Goal: Task Accomplishment & Management: Manage account settings

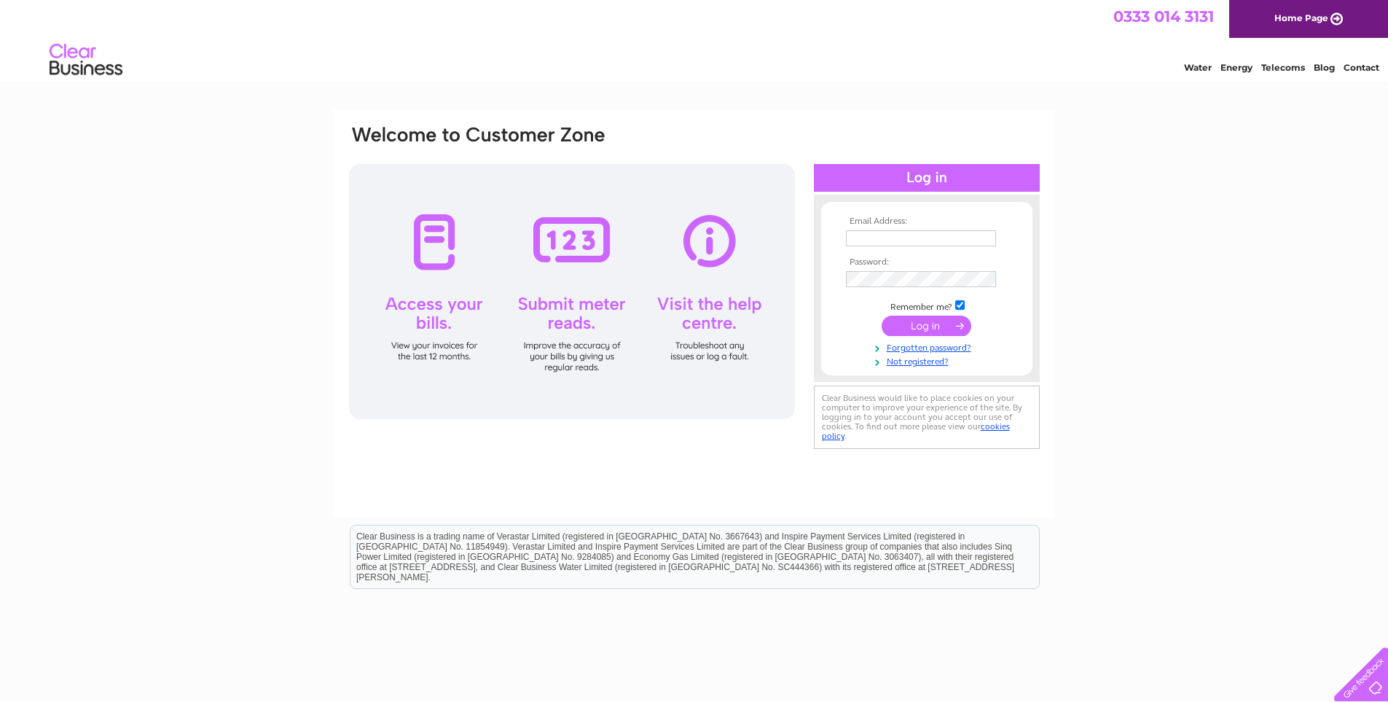
type input "[PERSON_NAME][EMAIL_ADDRESS][PERSON_NAME][DOMAIN_NAME]"
click at [889, 325] on input "submit" at bounding box center [927, 326] width 90 height 20
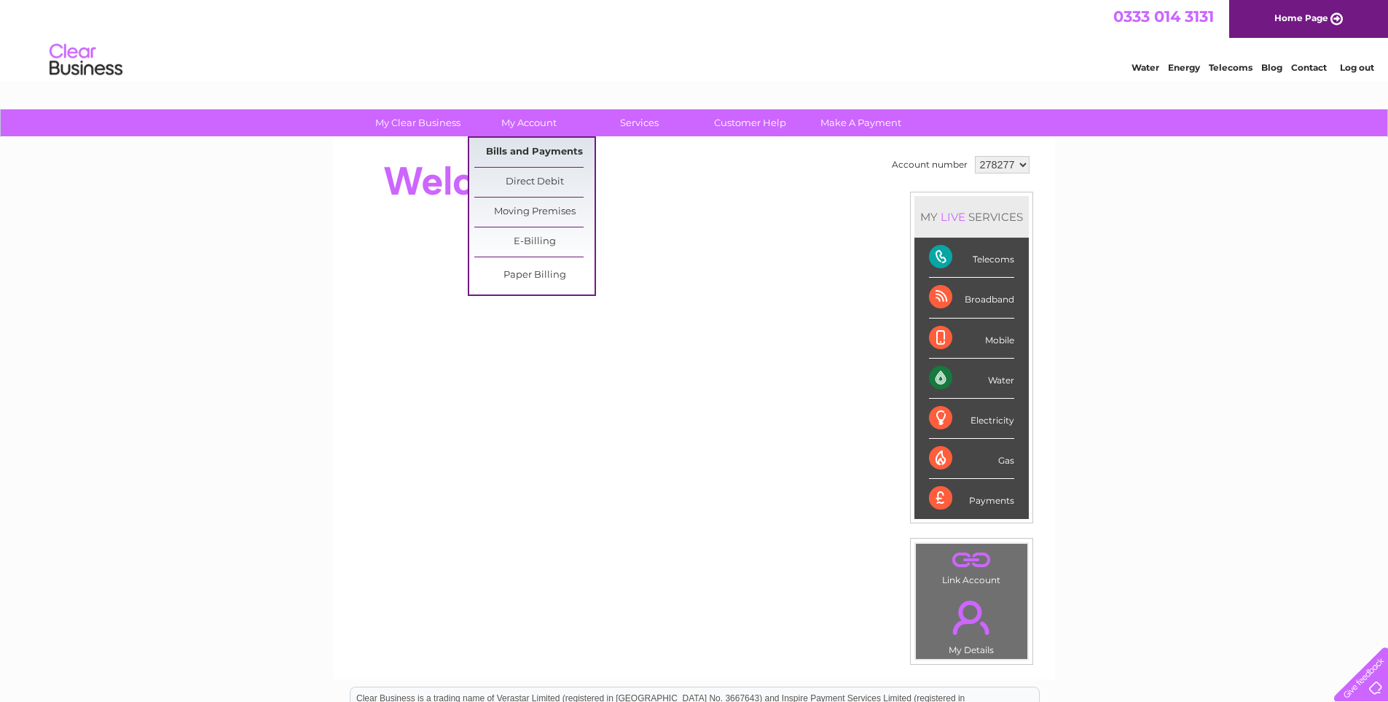
click at [525, 146] on link "Bills and Payments" at bounding box center [534, 152] width 120 height 29
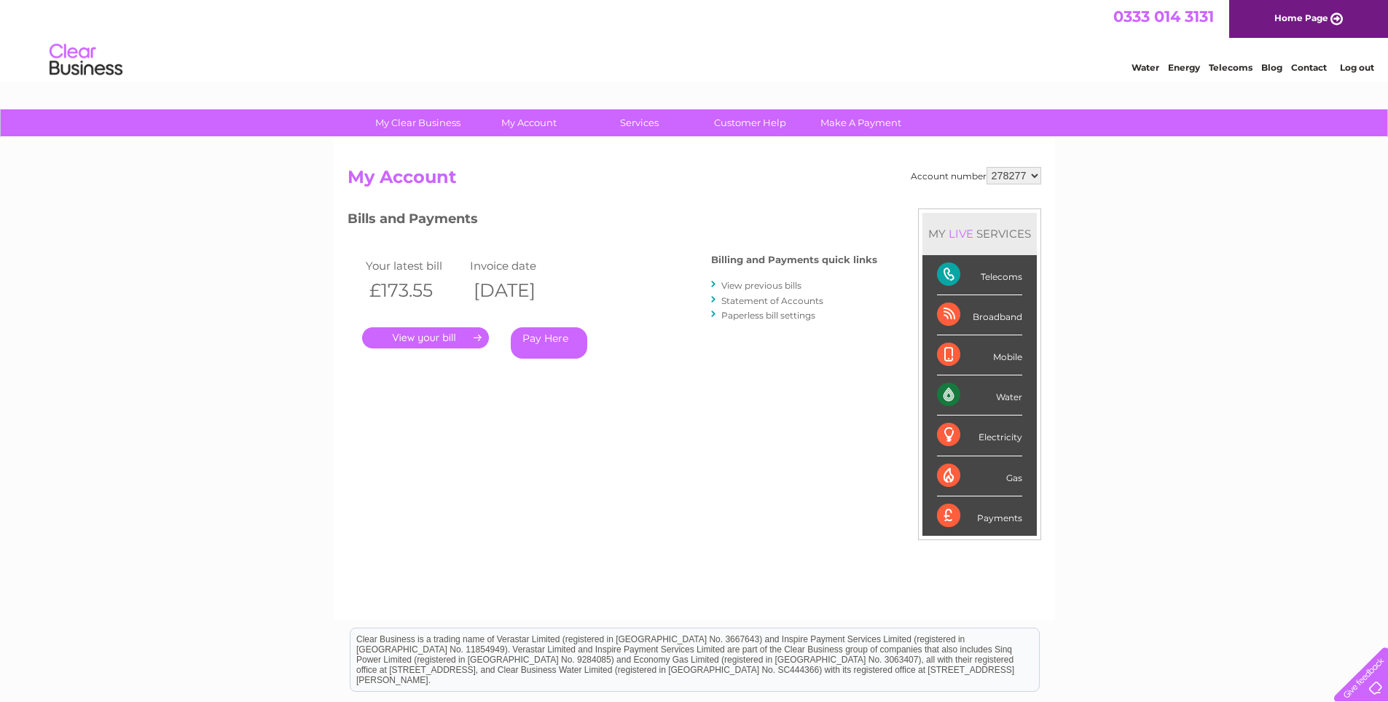
click at [422, 339] on link "." at bounding box center [425, 337] width 127 height 21
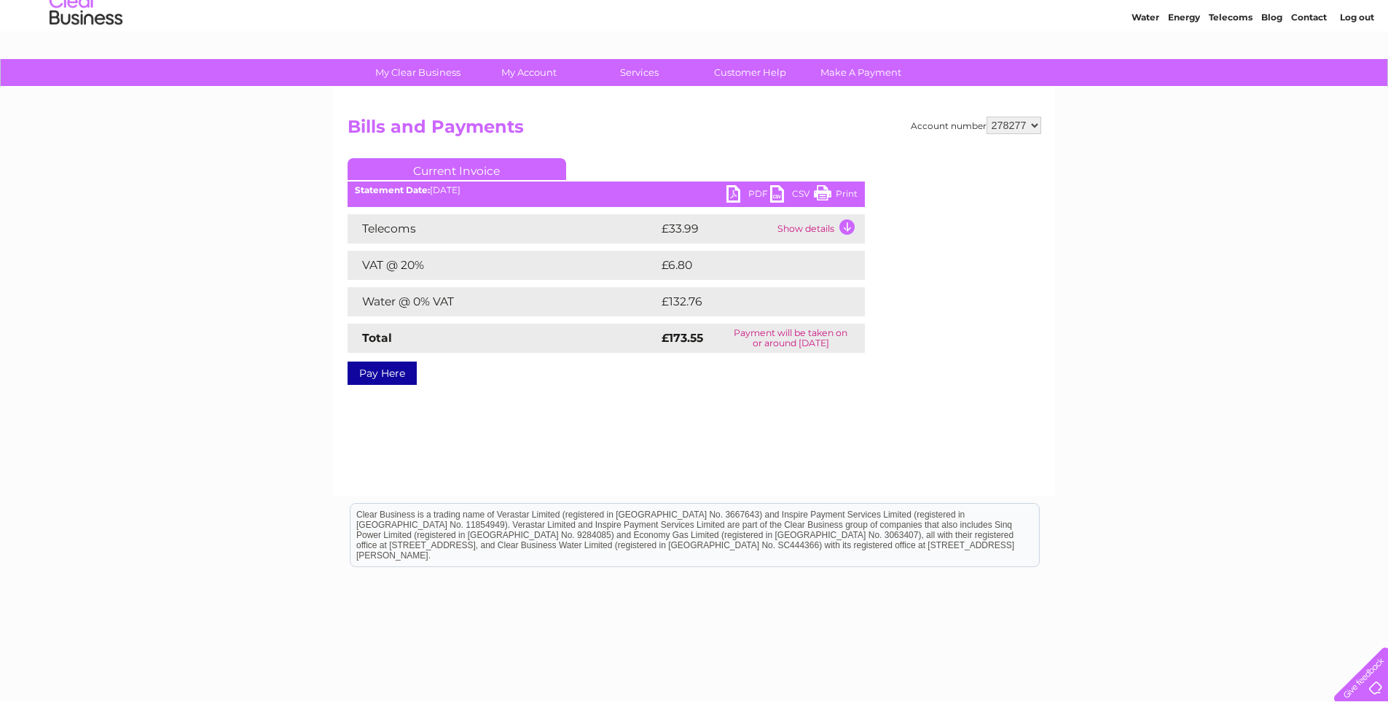
scroll to position [63, 0]
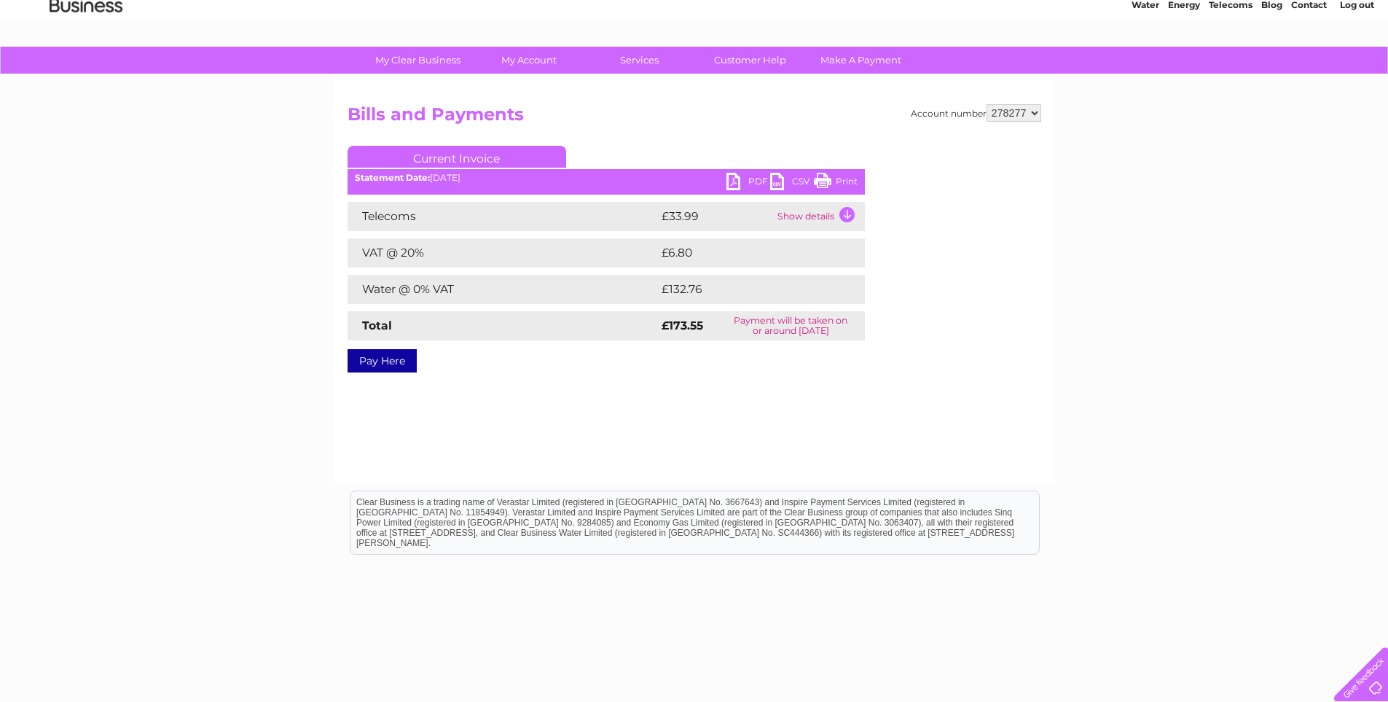
click at [825, 179] on link "Print" at bounding box center [836, 183] width 44 height 21
